Goal: Use online tool/utility: Use online tool/utility

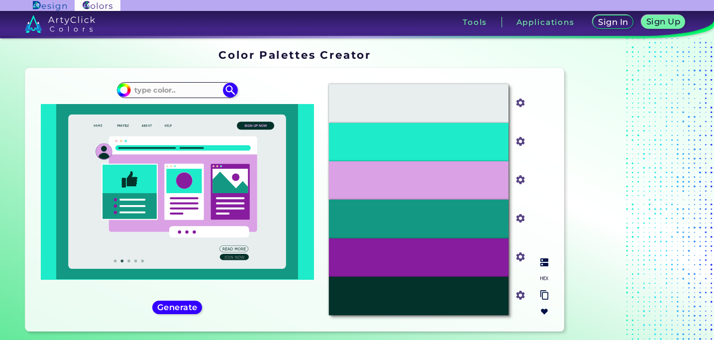
click at [389, 92] on div "#E8EEEE" at bounding box center [419, 103] width 180 height 38
click at [183, 89] on input at bounding box center [177, 90] width 93 height 13
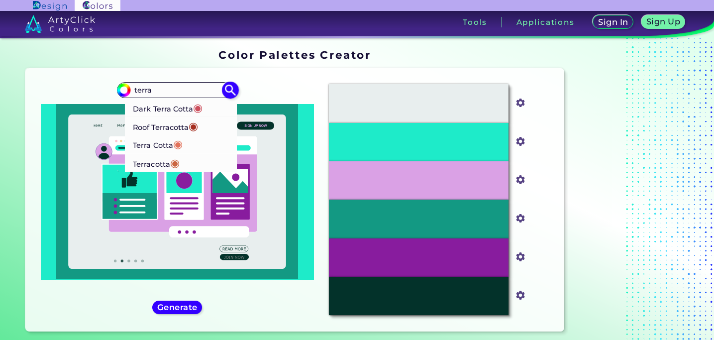
type input "terra"
click at [157, 145] on p "Terra Cotta ◉" at bounding box center [158, 144] width 50 height 18
type input "#e2725b"
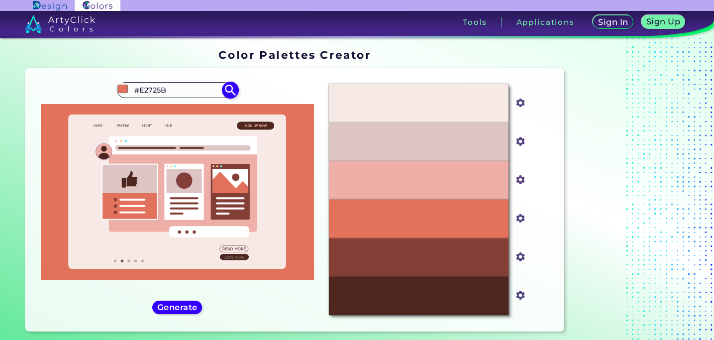
click at [201, 85] on input "#E2725B" at bounding box center [177, 90] width 93 height 13
type input "t"
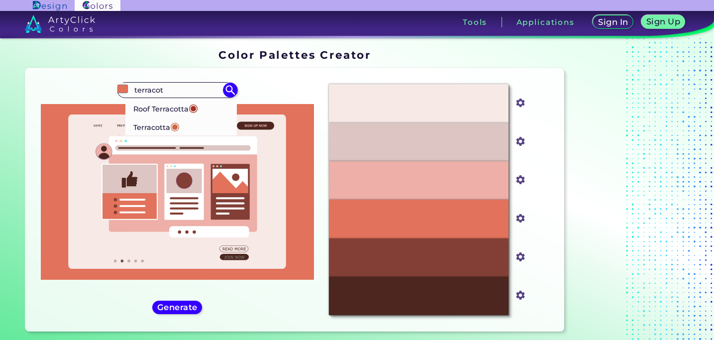
type input "terracot"
click at [177, 111] on p "Roof Terracotta ◉" at bounding box center [165, 108] width 65 height 18
type input "#a62f20"
type input "#A62F20"
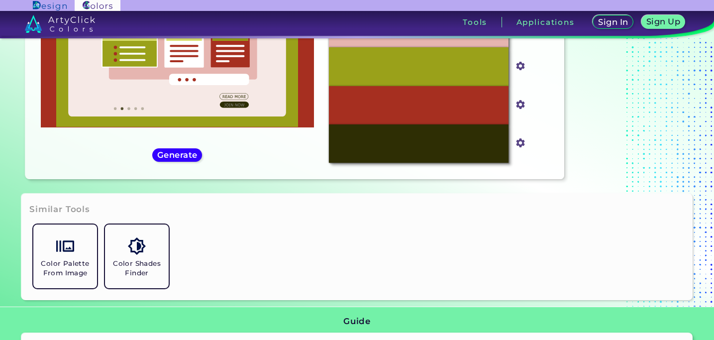
scroll to position [153, 0]
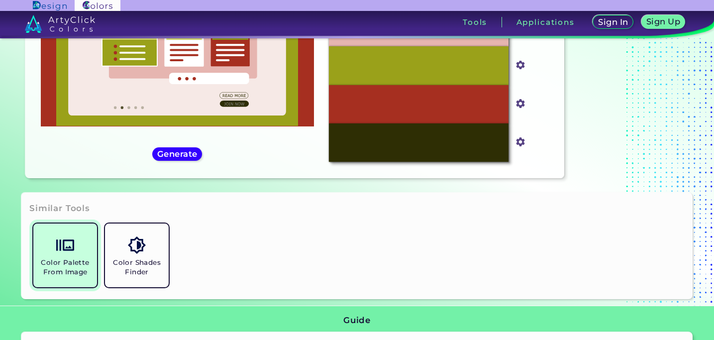
click at [67, 266] on h5 "Color Palette From Image" at bounding box center [65, 267] width 56 height 19
